Goal: Information Seeking & Learning: Find contact information

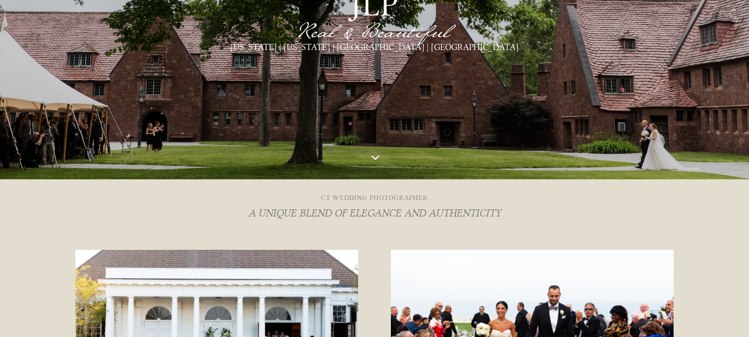
scroll to position [499, 0]
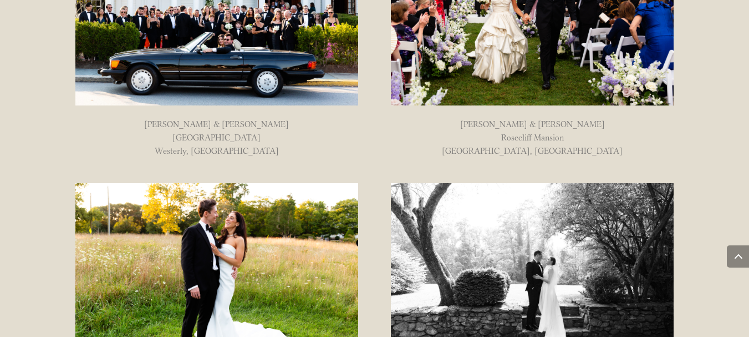
drag, startPoint x: 374, startPoint y: 68, endPoint x: 374, endPoint y: 77, distance: 9.4
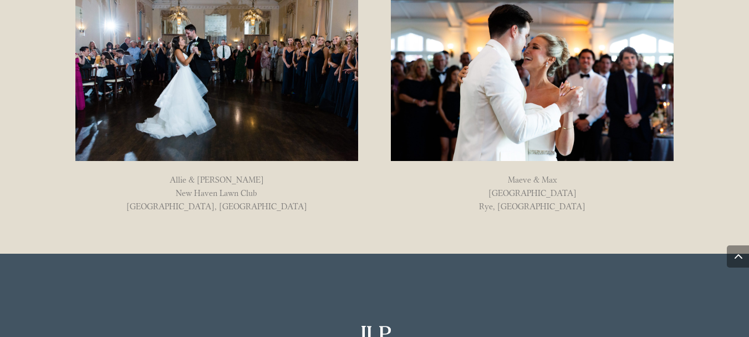
scroll to position [0, 0]
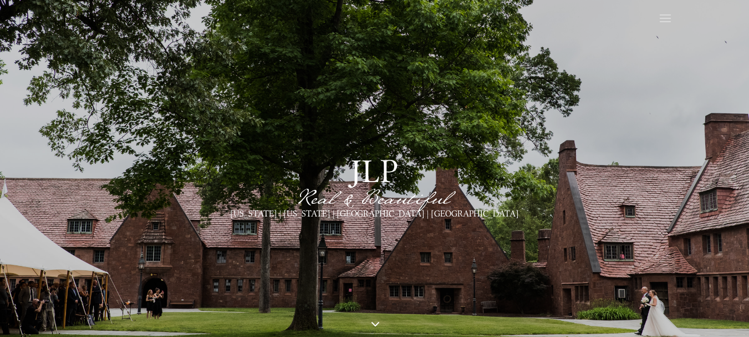
click at [665, 19] on span at bounding box center [666, 19] width 18 height 18
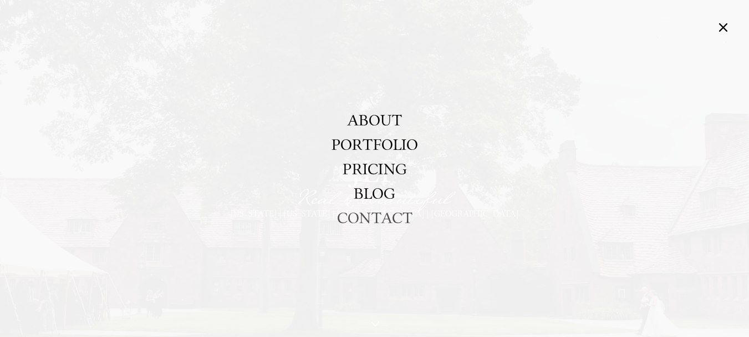
click at [384, 214] on link "CONTACT" at bounding box center [374, 217] width 75 height 24
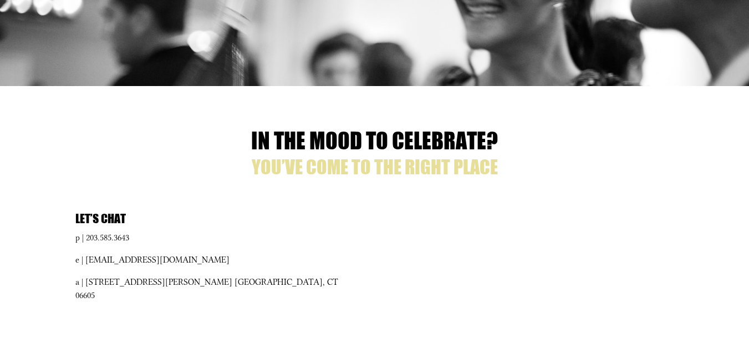
scroll to position [306, 0]
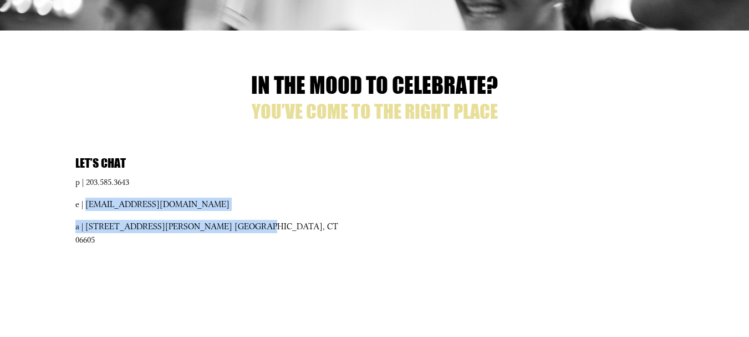
drag, startPoint x: 85, startPoint y: 202, endPoint x: 290, endPoint y: 222, distance: 206.2
click at [290, 222] on div "Let’s Chat p | 203.585.3643 e | [EMAIL_ADDRESS][DOMAIN_NAME] a | [STREET_ADDRES…" at bounding box center [216, 213] width 283 height 111
click at [247, 209] on p "e | [EMAIL_ADDRESS][DOMAIN_NAME]" at bounding box center [216, 208] width 283 height 22
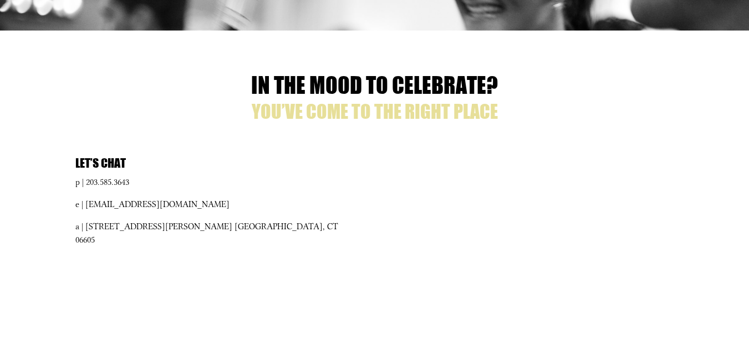
drag, startPoint x: 227, startPoint y: 205, endPoint x: 85, endPoint y: 205, distance: 142.0
click at [85, 205] on p "e | [EMAIL_ADDRESS][DOMAIN_NAME]" at bounding box center [216, 208] width 283 height 22
copy p "[EMAIL_ADDRESS][DOMAIN_NAME]"
drag, startPoint x: 88, startPoint y: 176, endPoint x: 134, endPoint y: 177, distance: 46.6
click at [134, 177] on p "p | 203.585.3643" at bounding box center [216, 186] width 283 height 22
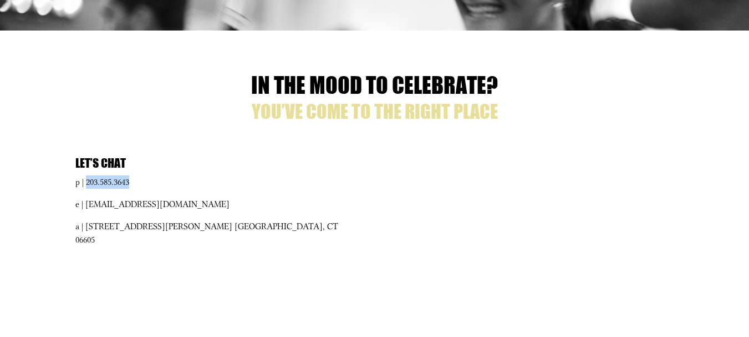
copy p "203.585.3643"
